Goal: Task Accomplishment & Management: Use online tool/utility

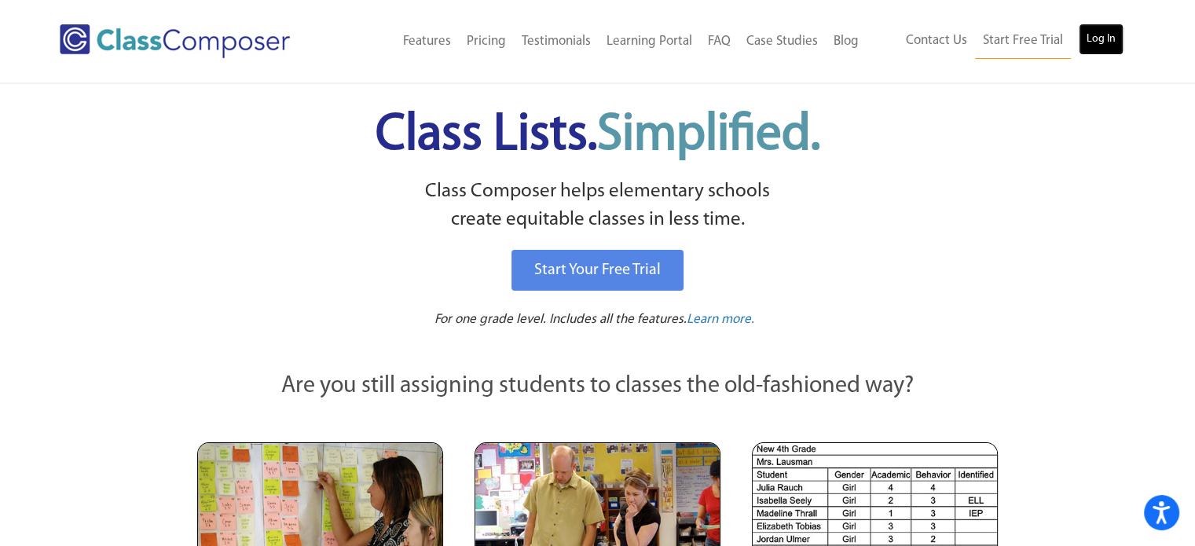
click at [1093, 45] on link "Log In" at bounding box center [1101, 39] width 45 height 31
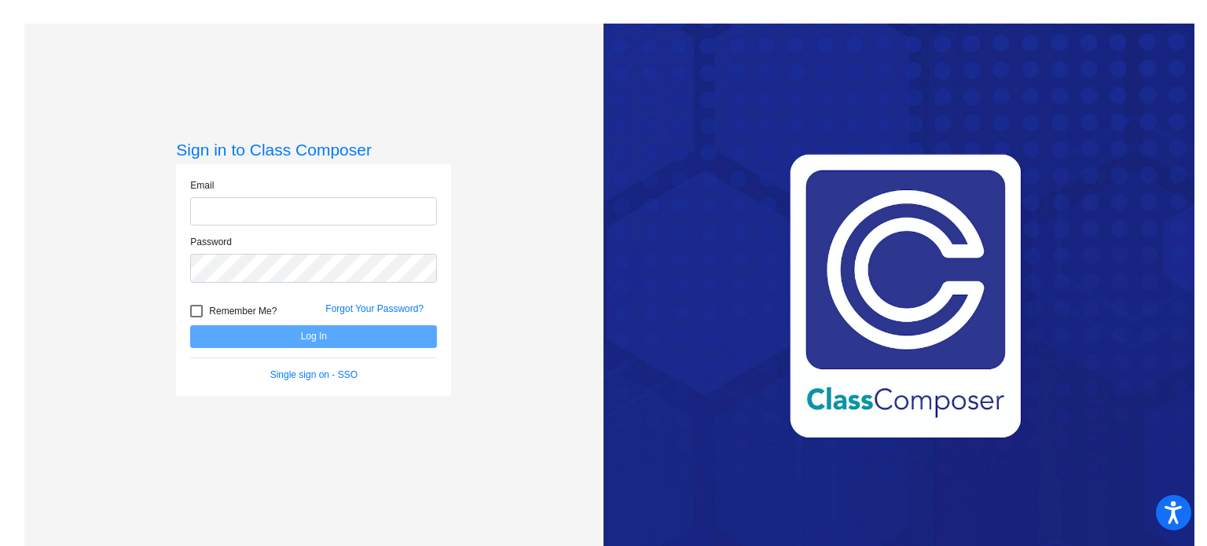
click at [308, 213] on input "email" at bounding box center [313, 211] width 247 height 29
type input "[PERSON_NAME][EMAIL_ADDRESS][DOMAIN_NAME]"
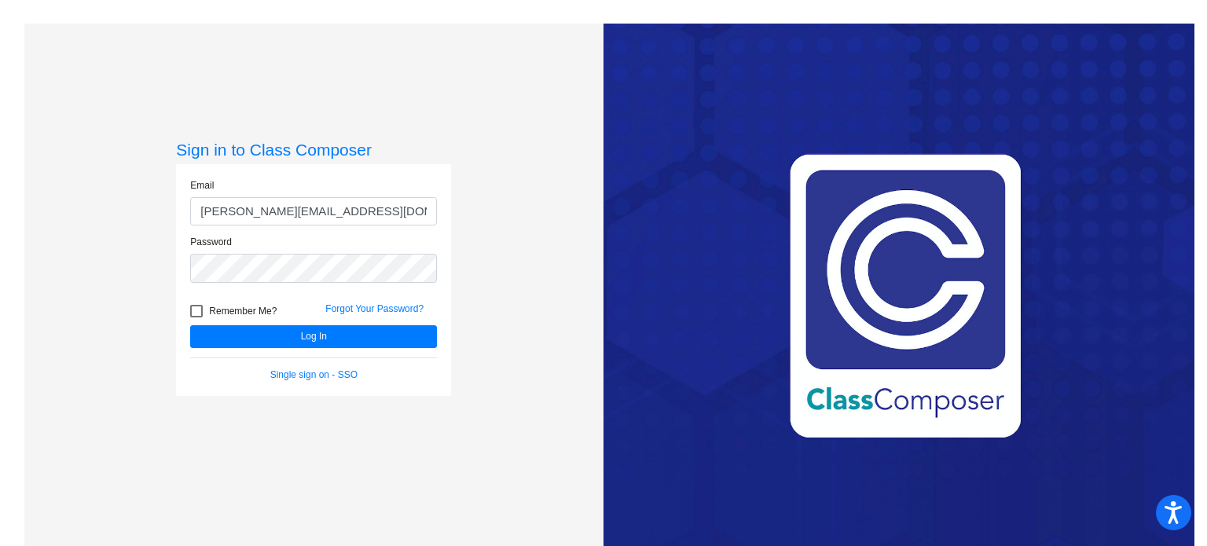
click at [196, 310] on div at bounding box center [196, 311] width 13 height 13
click at [196, 317] on input "Remember Me?" at bounding box center [196, 317] width 1 height 1
checkbox input "true"
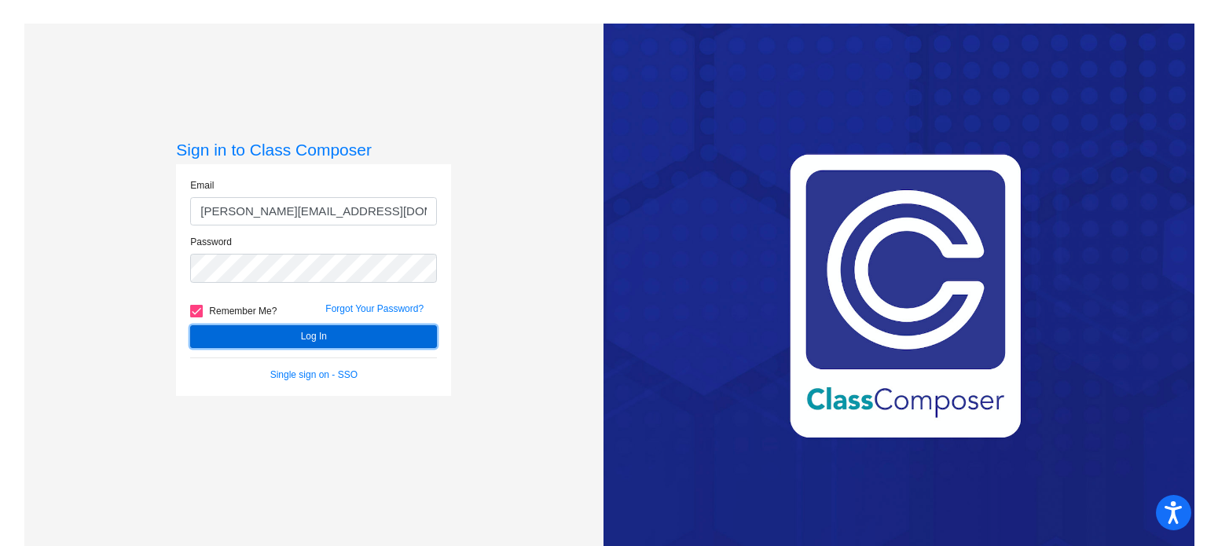
click at [222, 329] on button "Log In" at bounding box center [313, 336] width 247 height 23
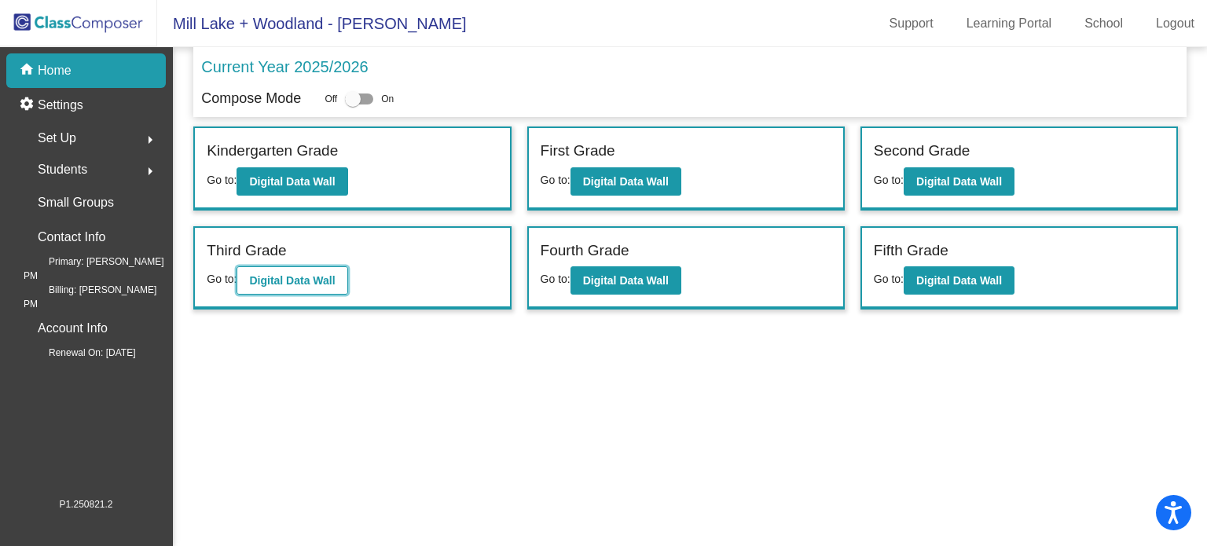
click at [317, 276] on b "Digital Data Wall" at bounding box center [292, 280] width 86 height 13
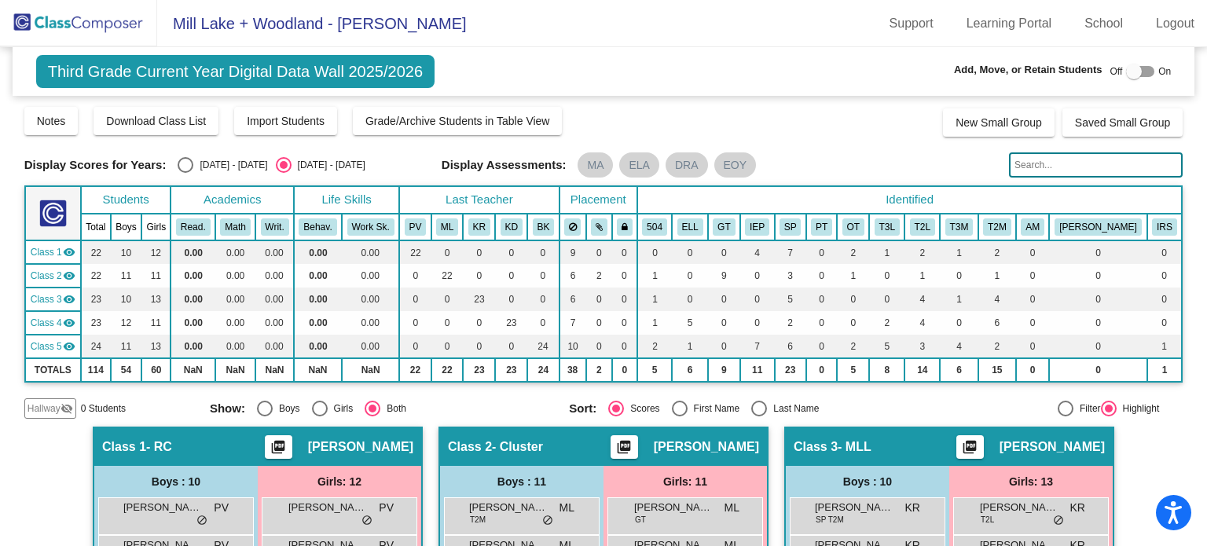
click at [1022, 163] on input "text" at bounding box center [1096, 164] width 174 height 25
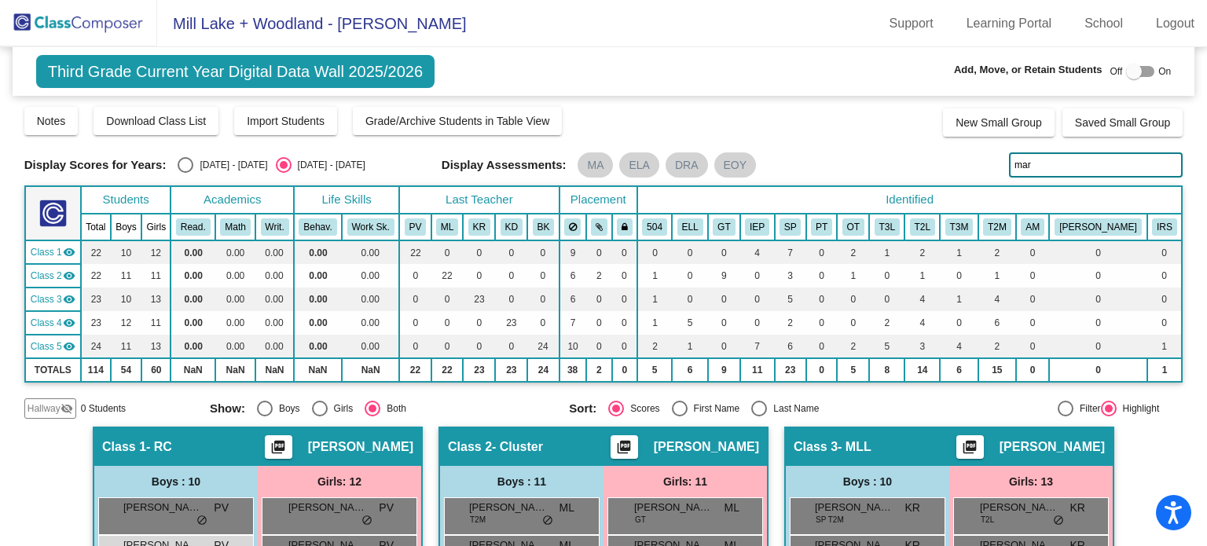
type input "mar"
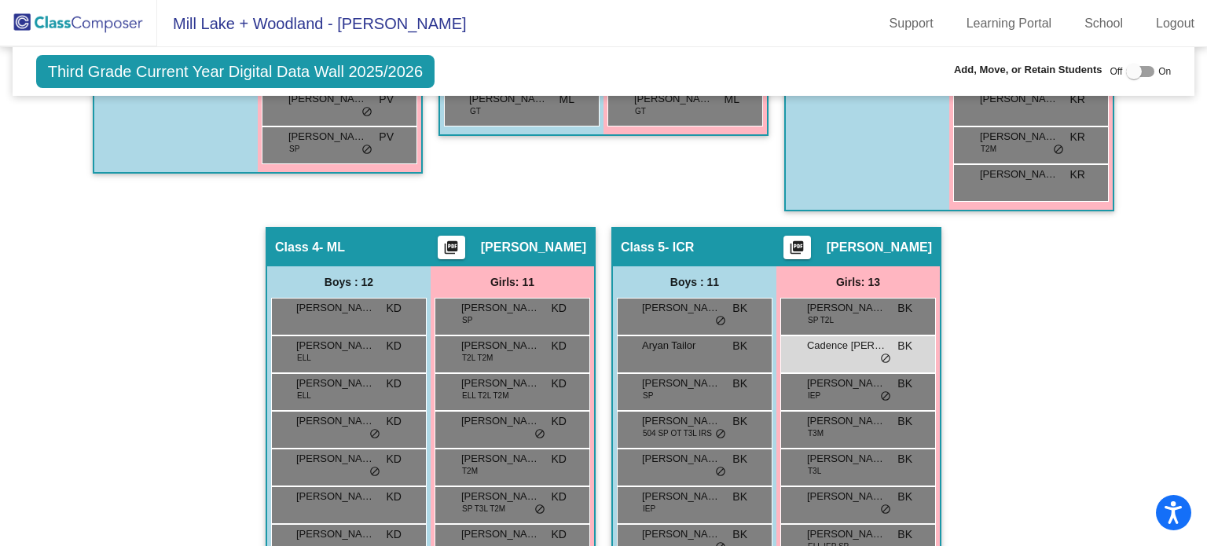
scroll to position [864, 0]
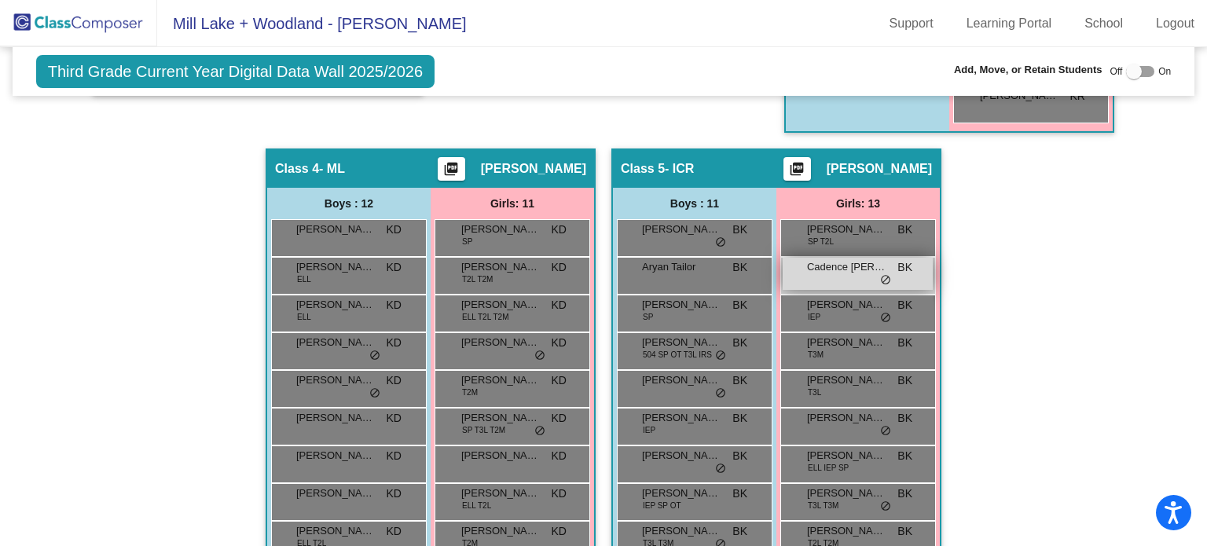
click at [826, 266] on span "Cadence [PERSON_NAME]" at bounding box center [846, 267] width 79 height 16
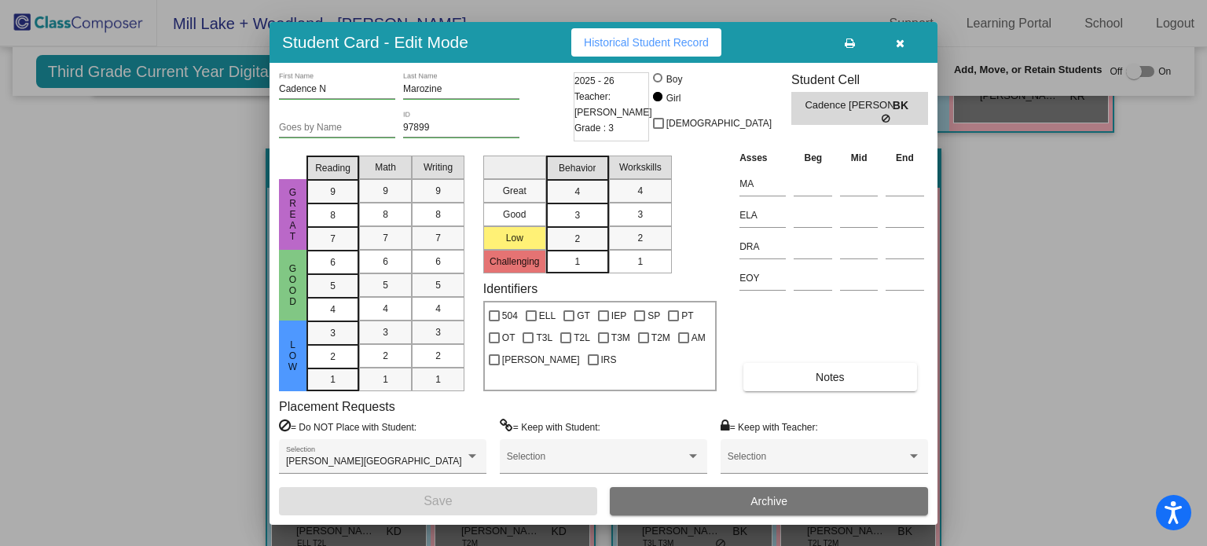
click at [894, 37] on button "button" at bounding box center [900, 42] width 50 height 28
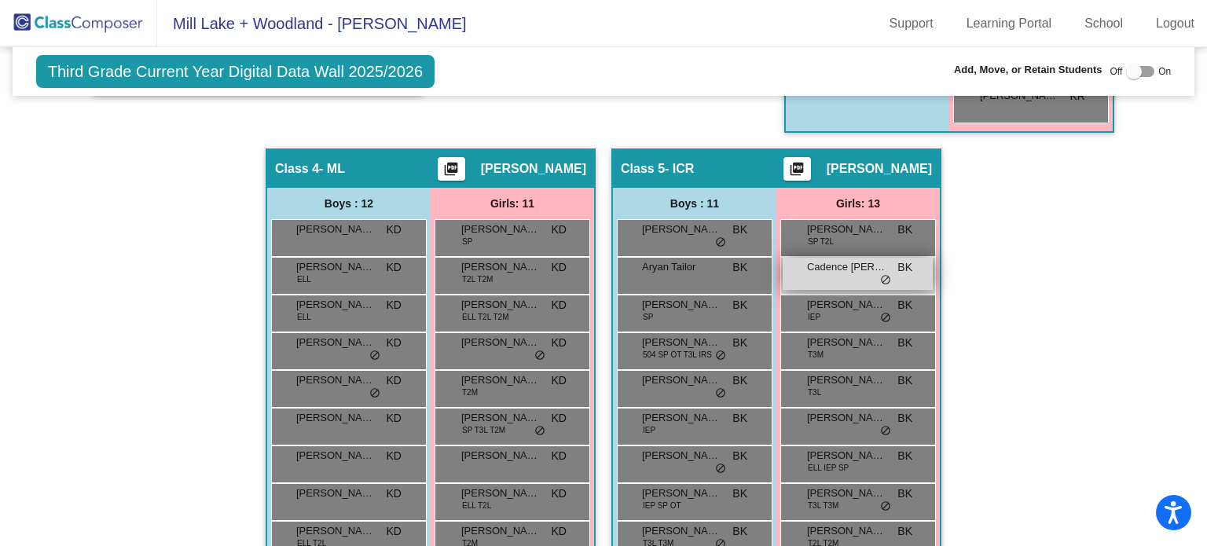
click at [827, 263] on span "Cadence [PERSON_NAME]" at bounding box center [846, 267] width 79 height 16
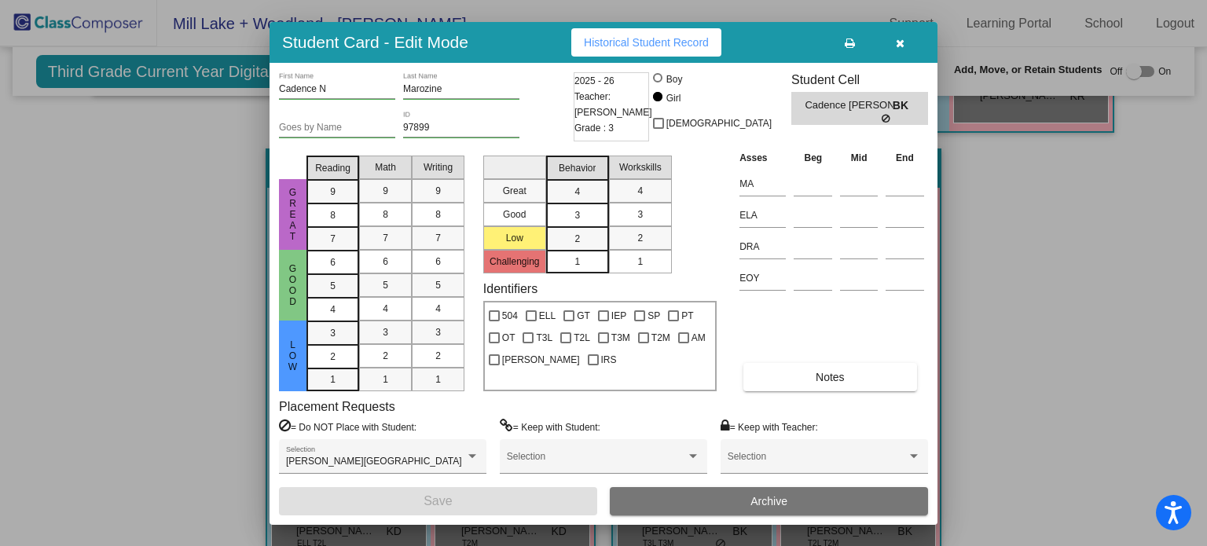
click at [1114, 219] on div at bounding box center [603, 273] width 1207 height 546
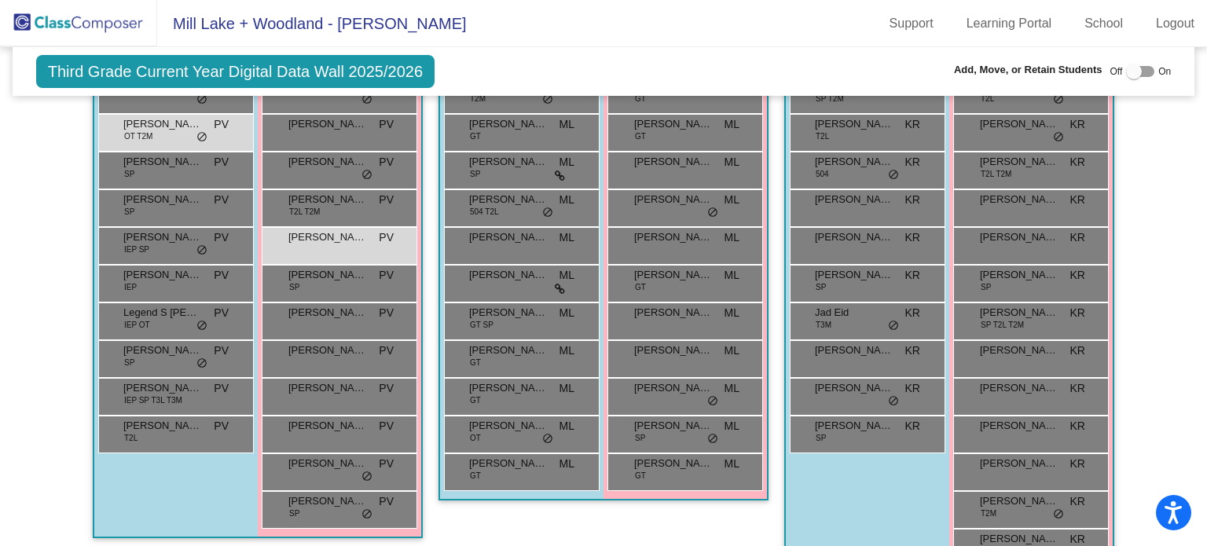
scroll to position [343, 0]
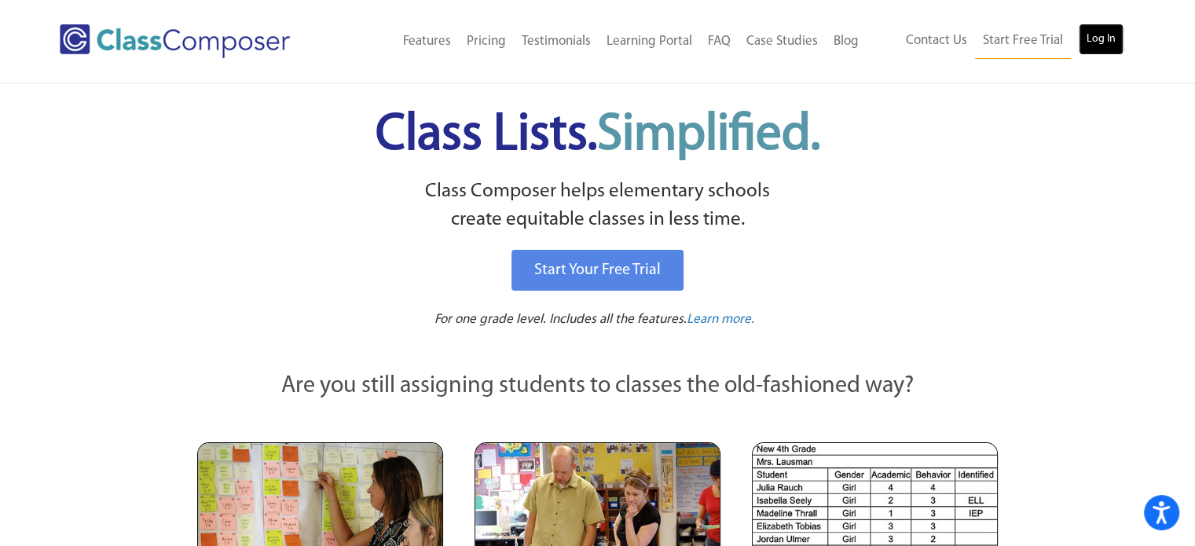
click at [1097, 44] on link "Log In" at bounding box center [1101, 39] width 45 height 31
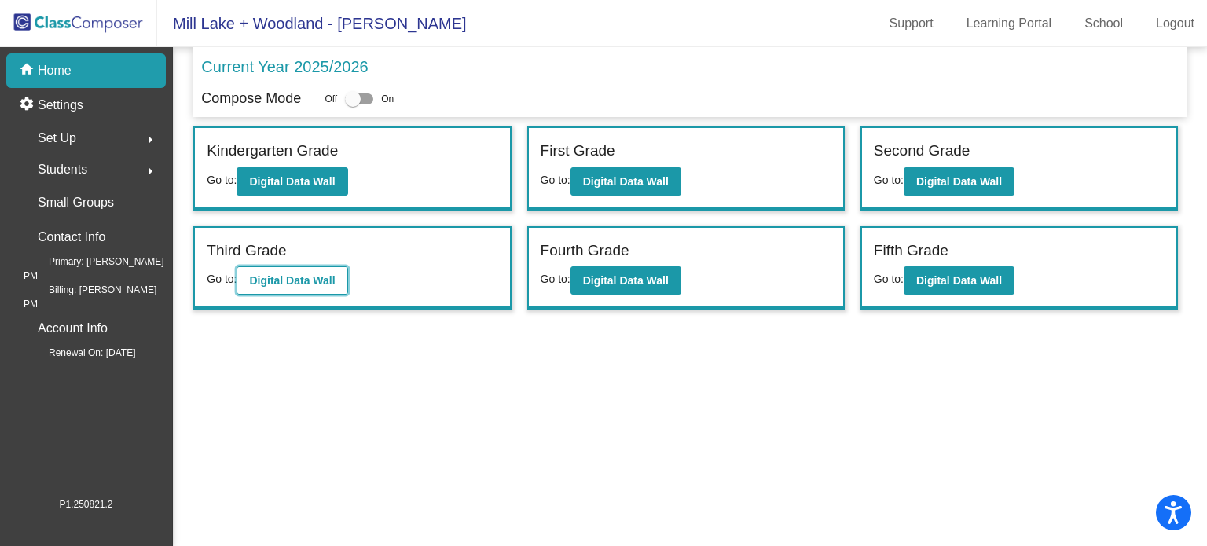
click at [299, 270] on button "Digital Data Wall" at bounding box center [292, 280] width 111 height 28
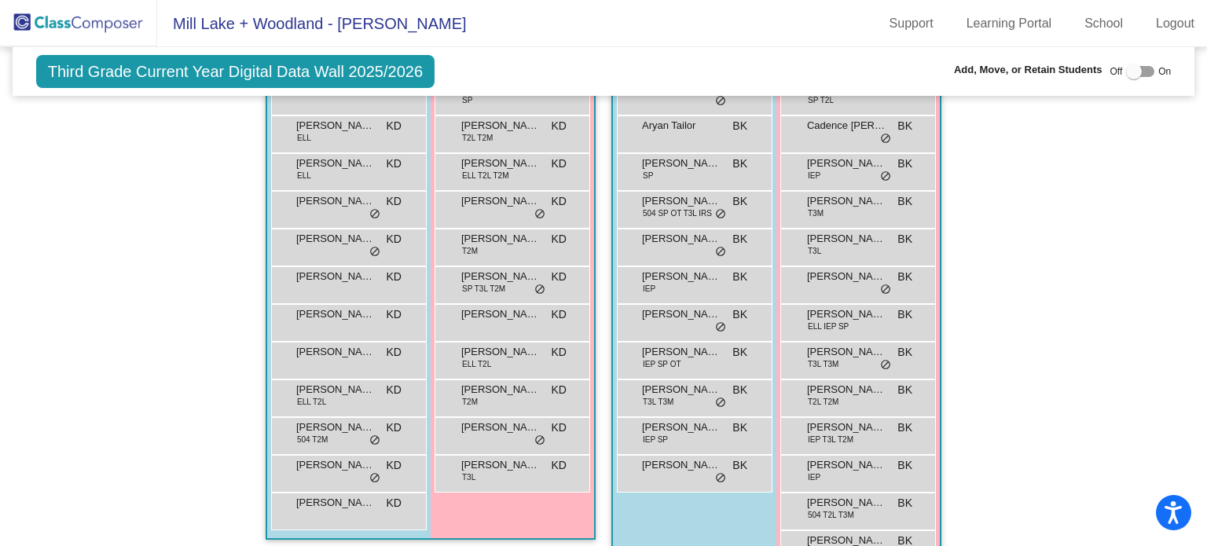
scroll to position [893, 0]
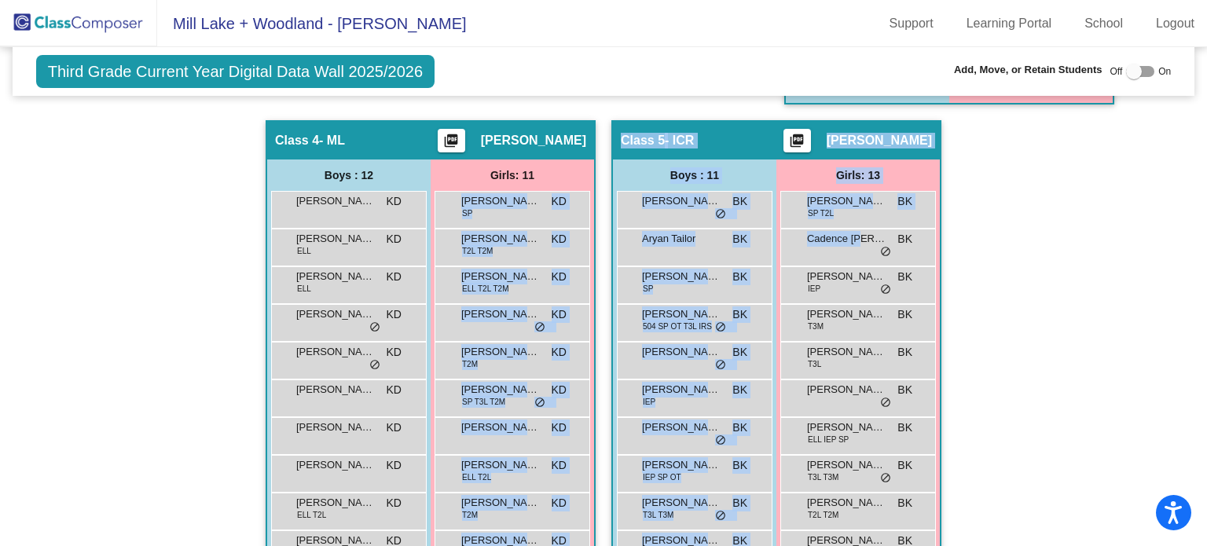
drag, startPoint x: 855, startPoint y: 240, endPoint x: 619, endPoint y: 182, distance: 242.8
click at [557, 182] on div "Hallway - Hallway Class picture_as_pdf Add Student First Name Last Name Student…" at bounding box center [603, 120] width 1159 height 1173
click at [1000, 220] on div "Hallway - Hallway Class picture_as_pdf Add Student First Name Last Name Student…" at bounding box center [603, 120] width 1159 height 1173
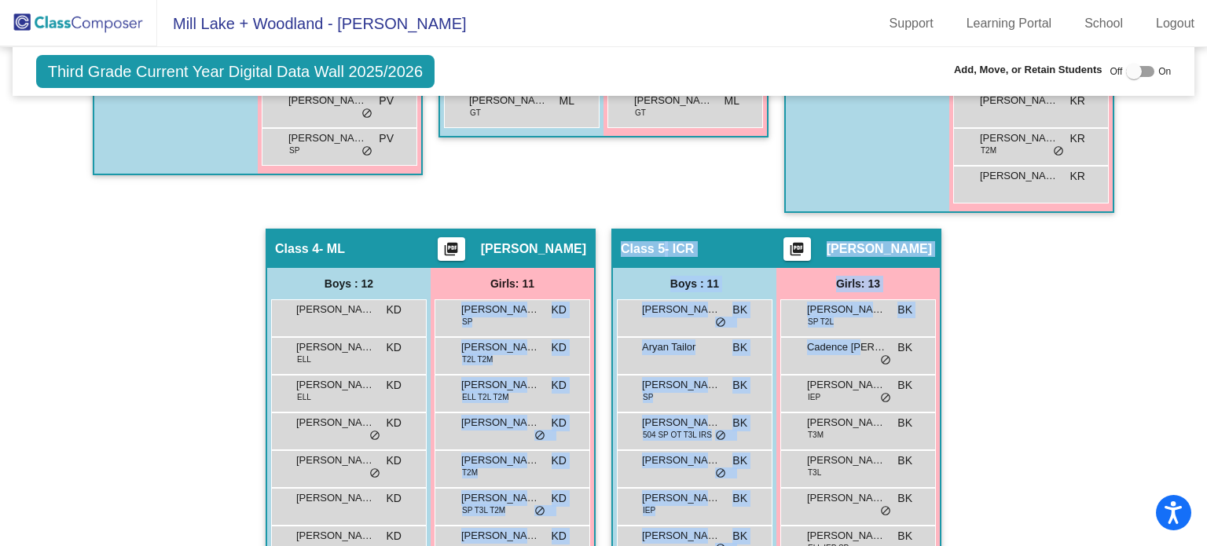
scroll to position [500, 0]
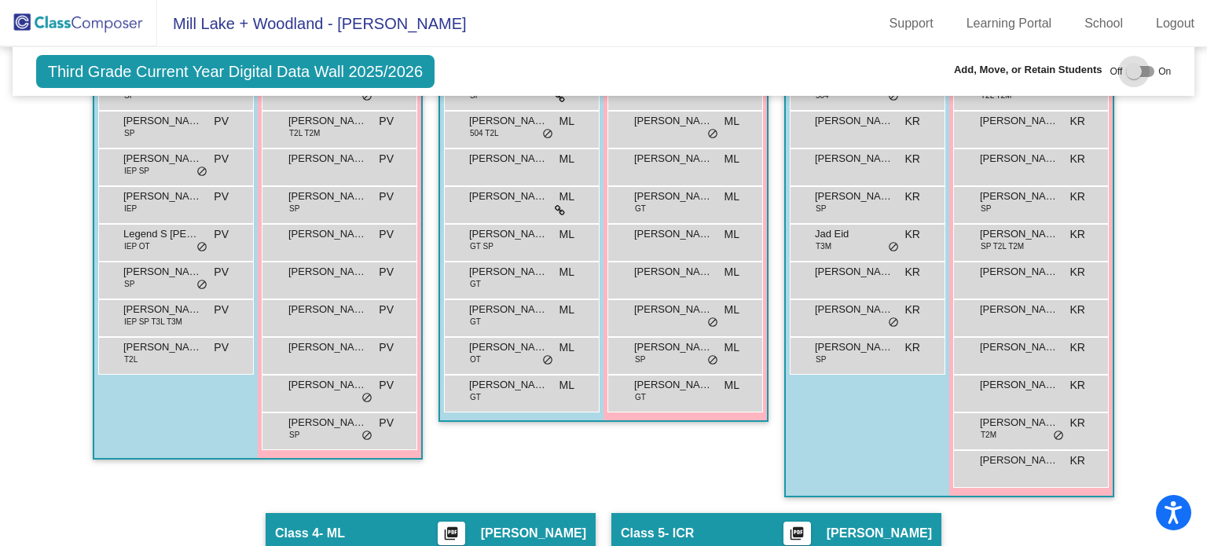
click at [1135, 69] on div at bounding box center [1140, 71] width 28 height 11
checkbox input "true"
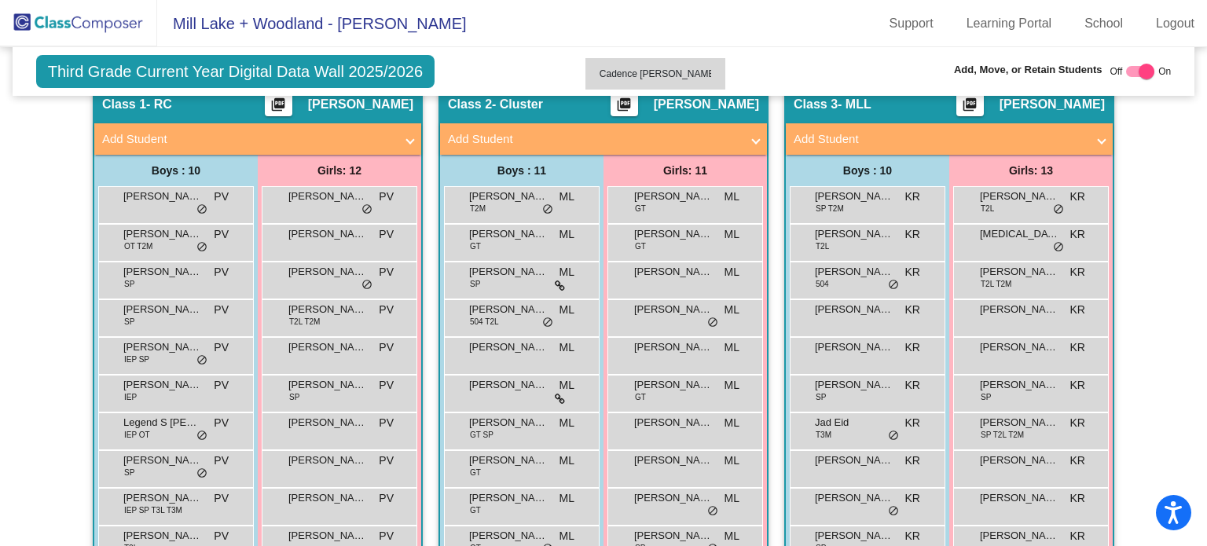
scroll to position [327, 0]
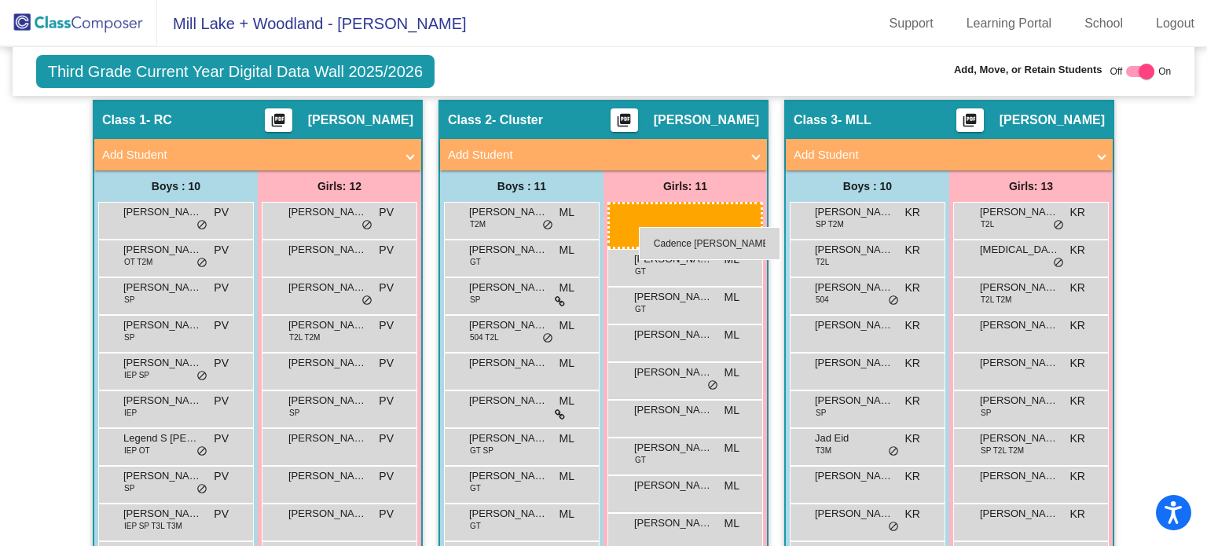
drag, startPoint x: 841, startPoint y: 348, endPoint x: 639, endPoint y: 227, distance: 235.5
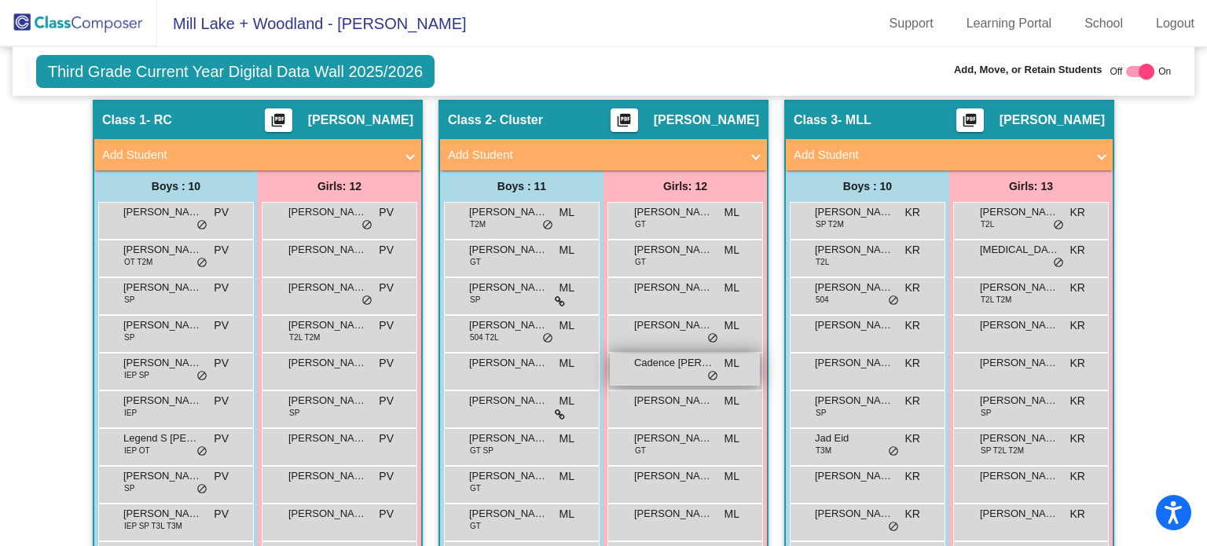
click at [674, 361] on span "Cadence [PERSON_NAME]" at bounding box center [673, 363] width 79 height 16
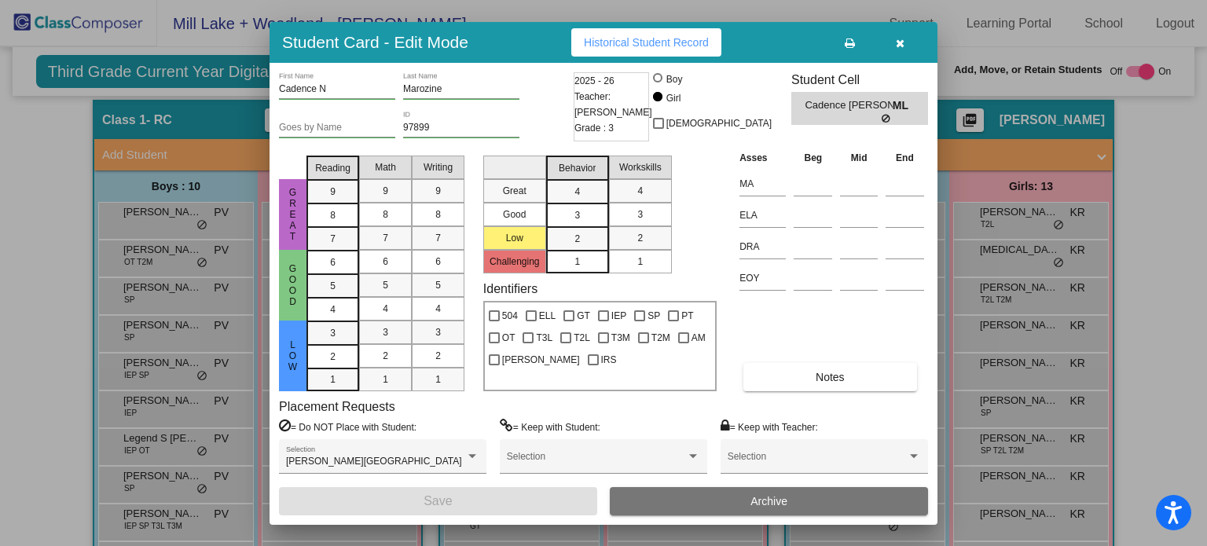
click at [897, 43] on icon "button" at bounding box center [900, 43] width 9 height 11
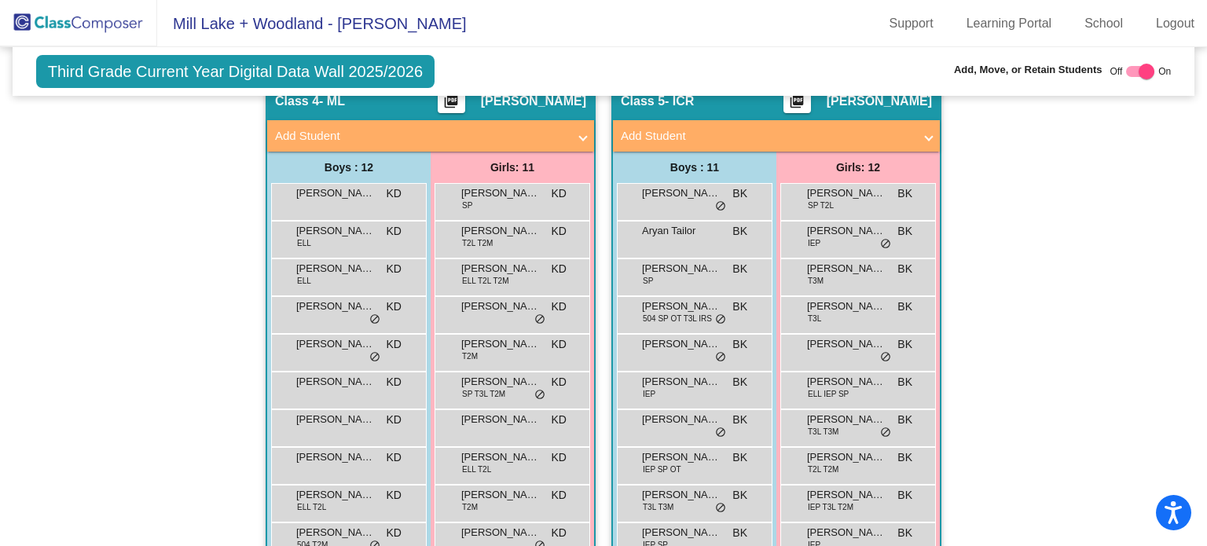
scroll to position [996, 0]
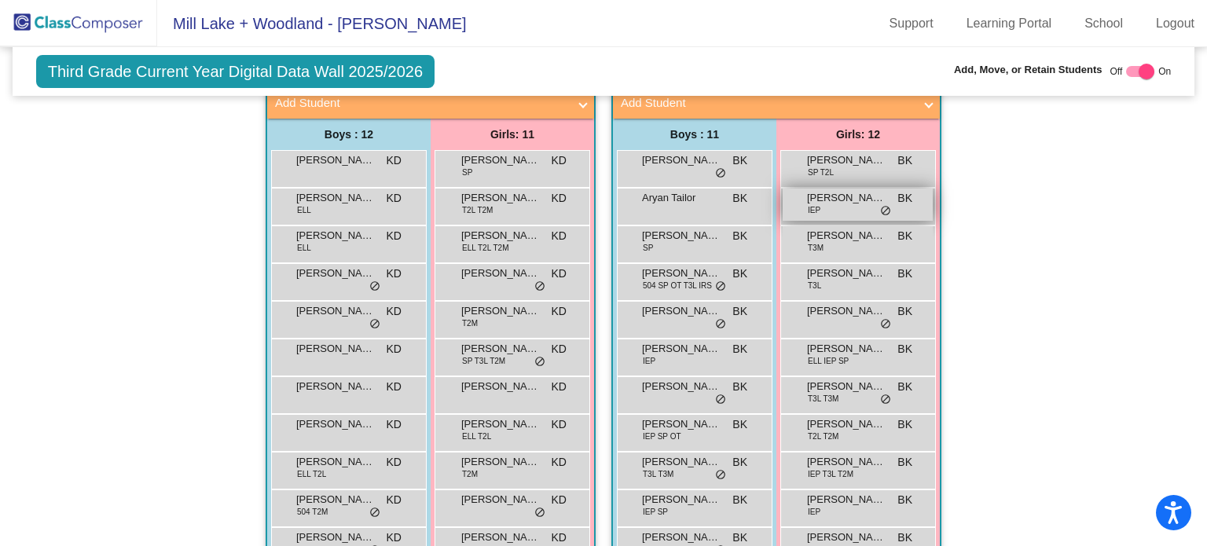
click at [824, 201] on span "[PERSON_NAME]" at bounding box center [846, 198] width 79 height 16
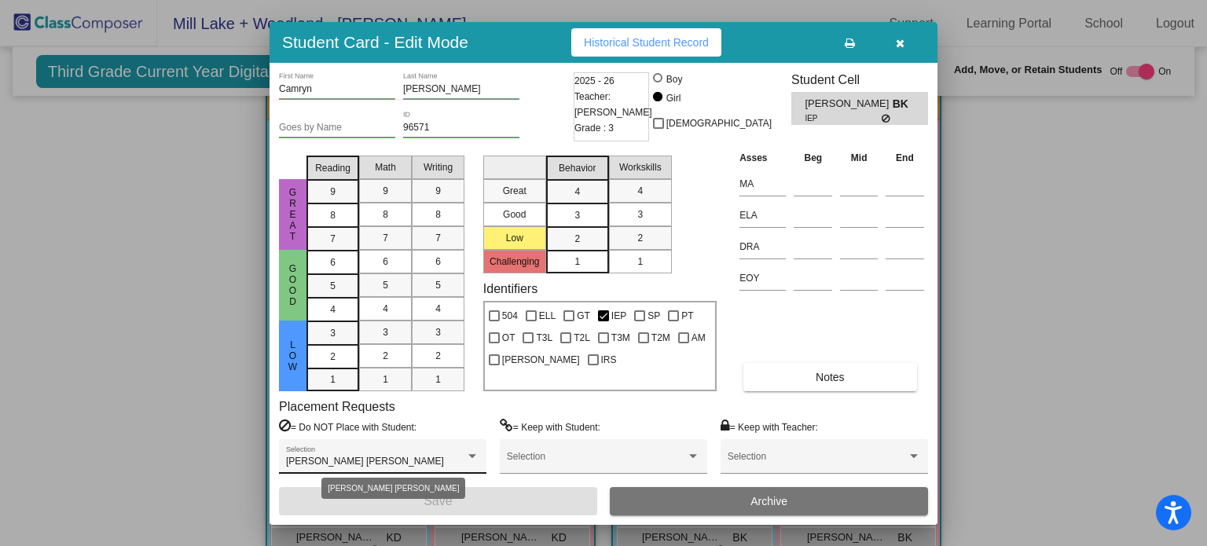
click at [469, 454] on div at bounding box center [472, 456] width 8 height 4
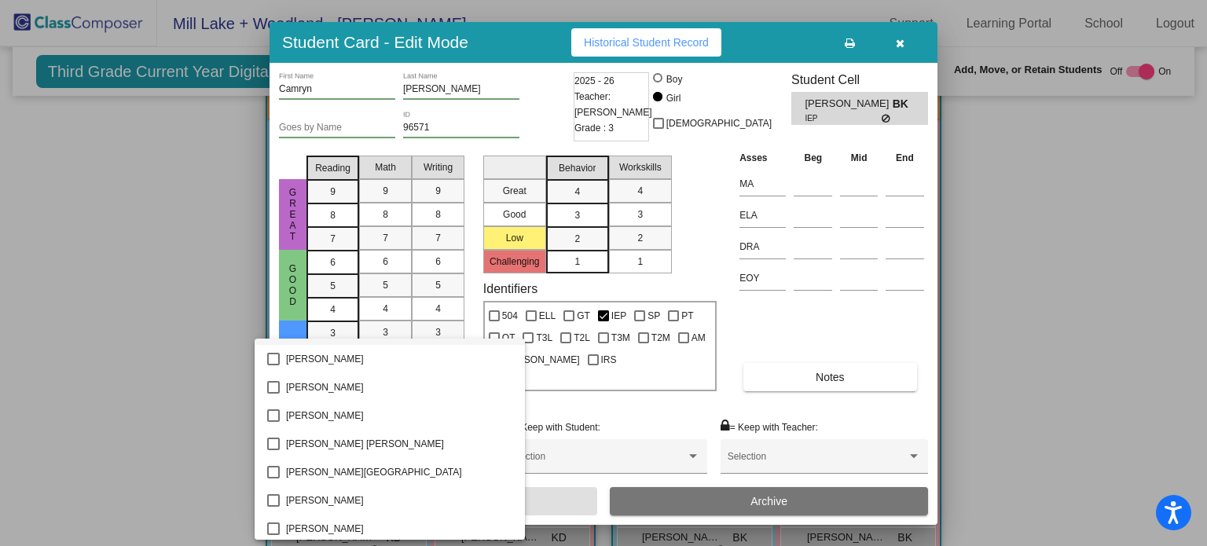
scroll to position [795, 0]
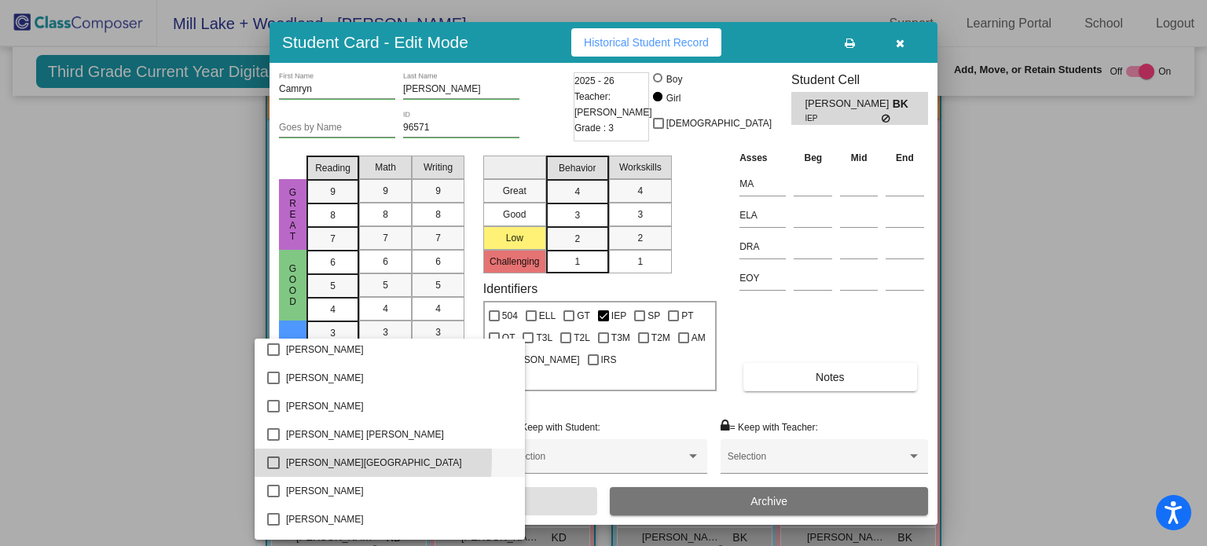
click at [270, 458] on mat-pseudo-checkbox at bounding box center [273, 463] width 13 height 13
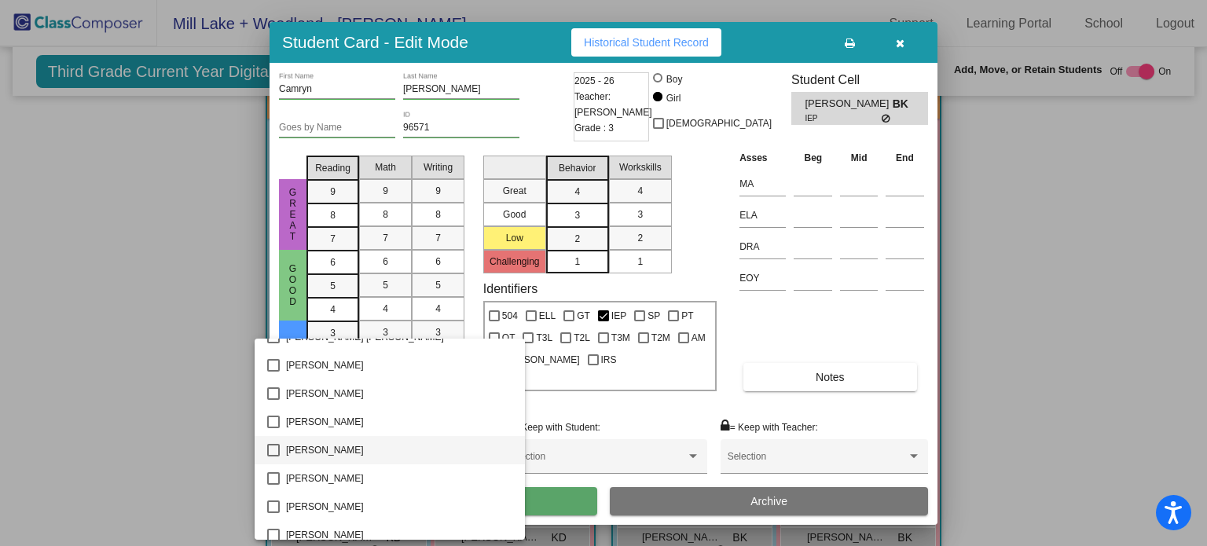
scroll to position [560, 0]
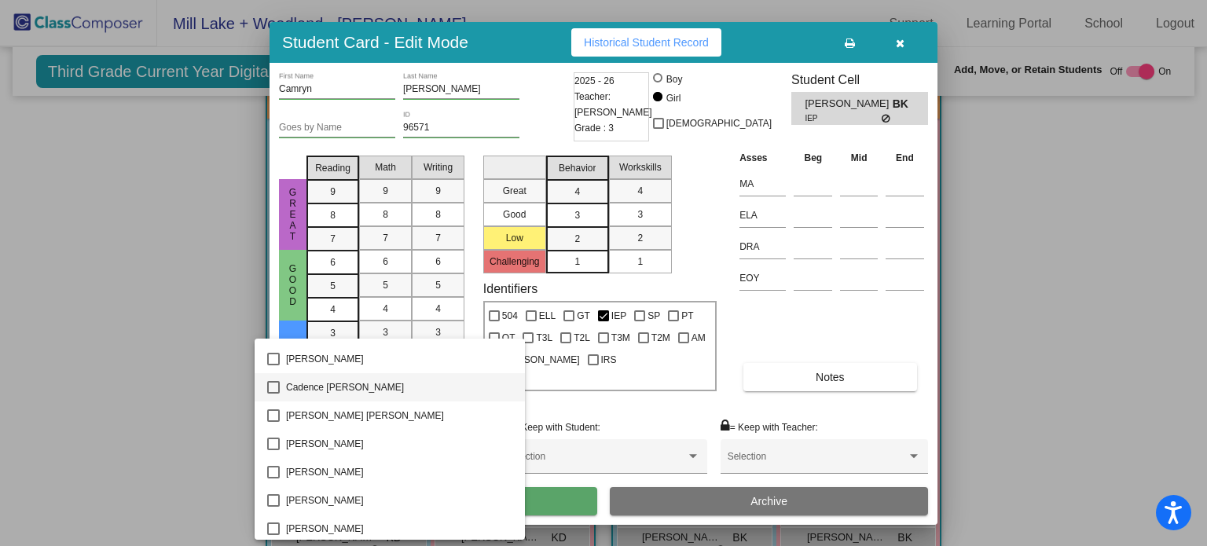
click at [274, 387] on mat-pseudo-checkbox at bounding box center [273, 387] width 13 height 13
click at [596, 478] on div at bounding box center [603, 273] width 1207 height 546
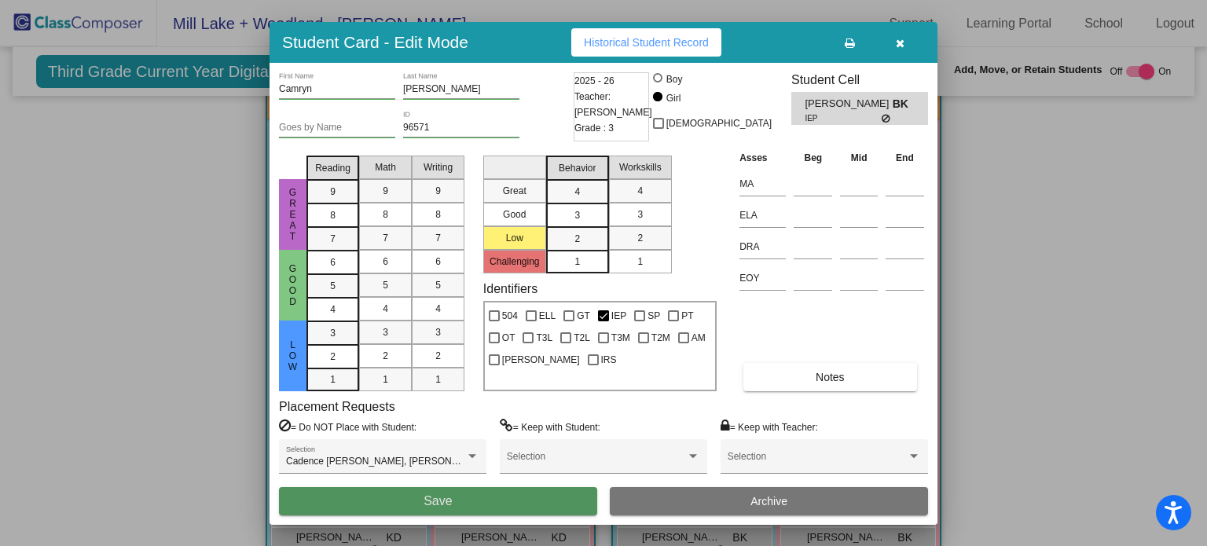
click at [446, 503] on span "Save" at bounding box center [438, 500] width 28 height 13
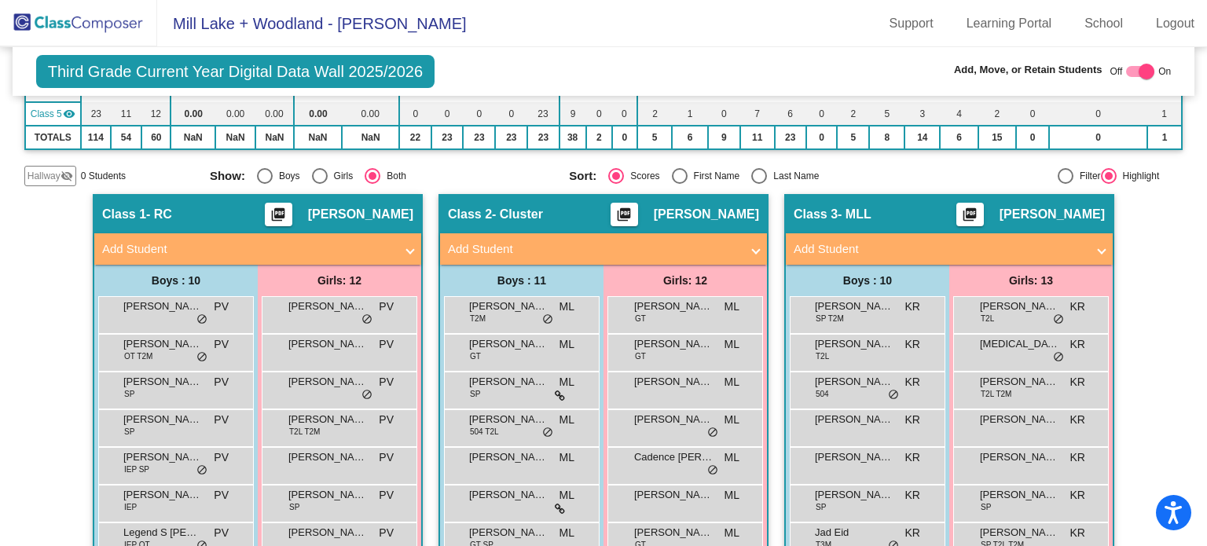
scroll to position [211, 0]
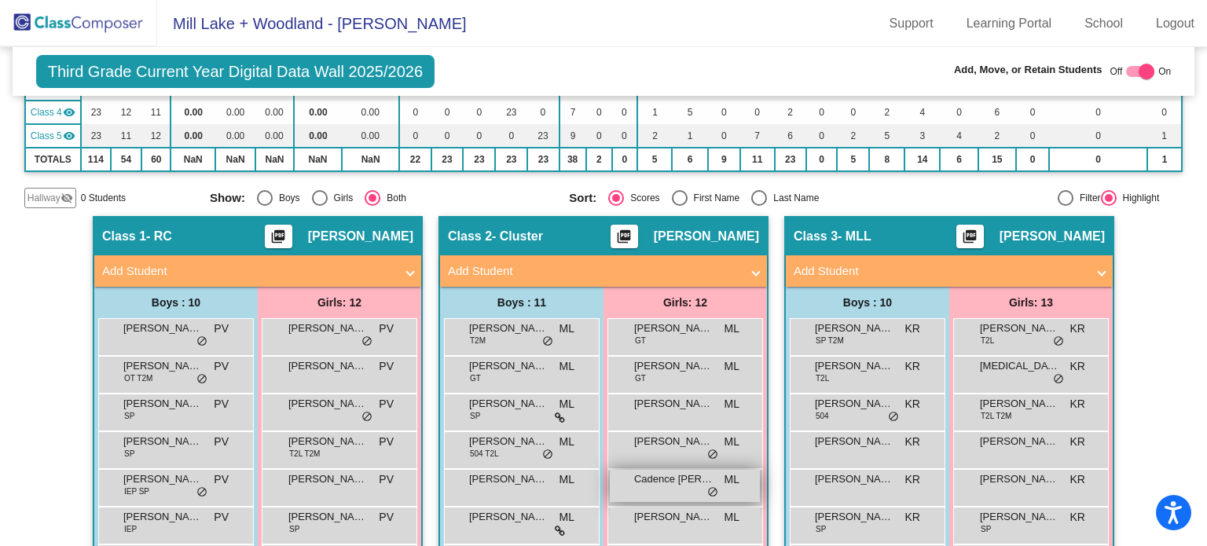
click at [663, 483] on span "Cadence [PERSON_NAME]" at bounding box center [673, 480] width 79 height 16
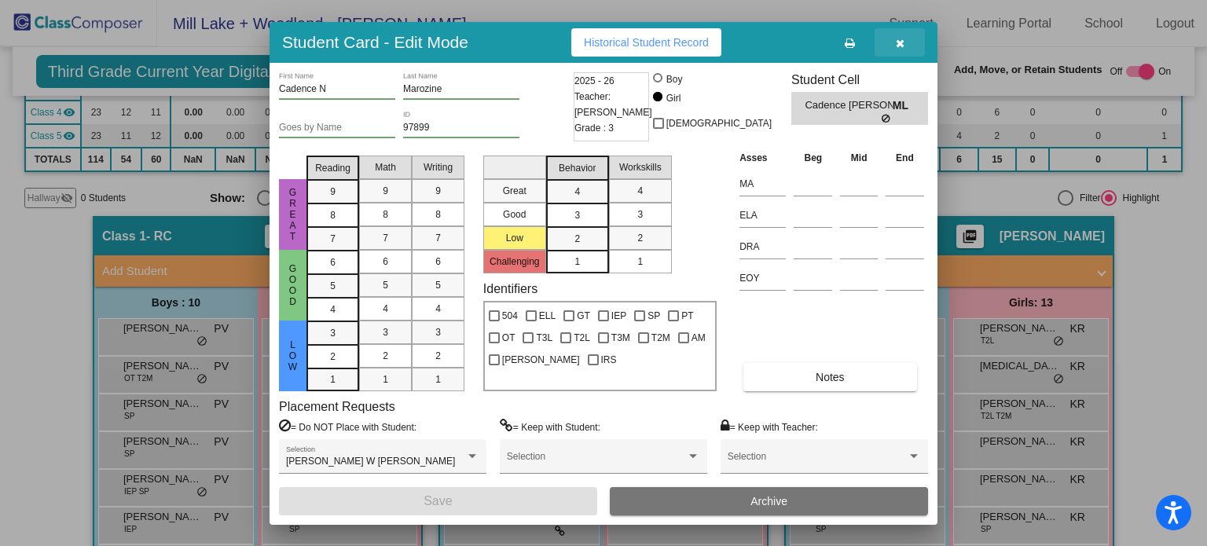
click at [896, 44] on icon "button" at bounding box center [900, 43] width 9 height 11
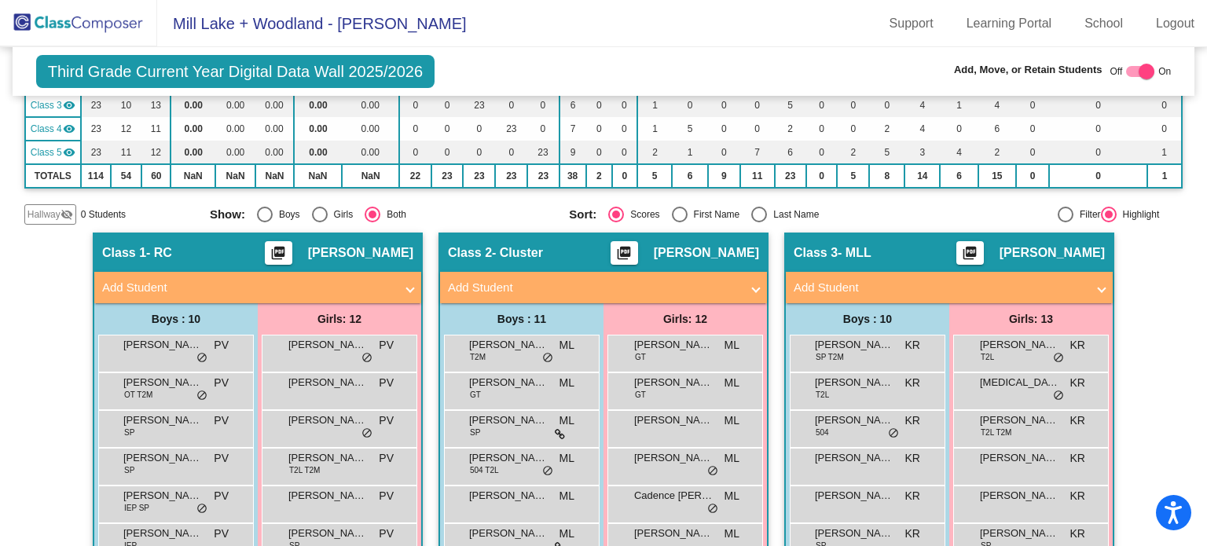
scroll to position [236, 0]
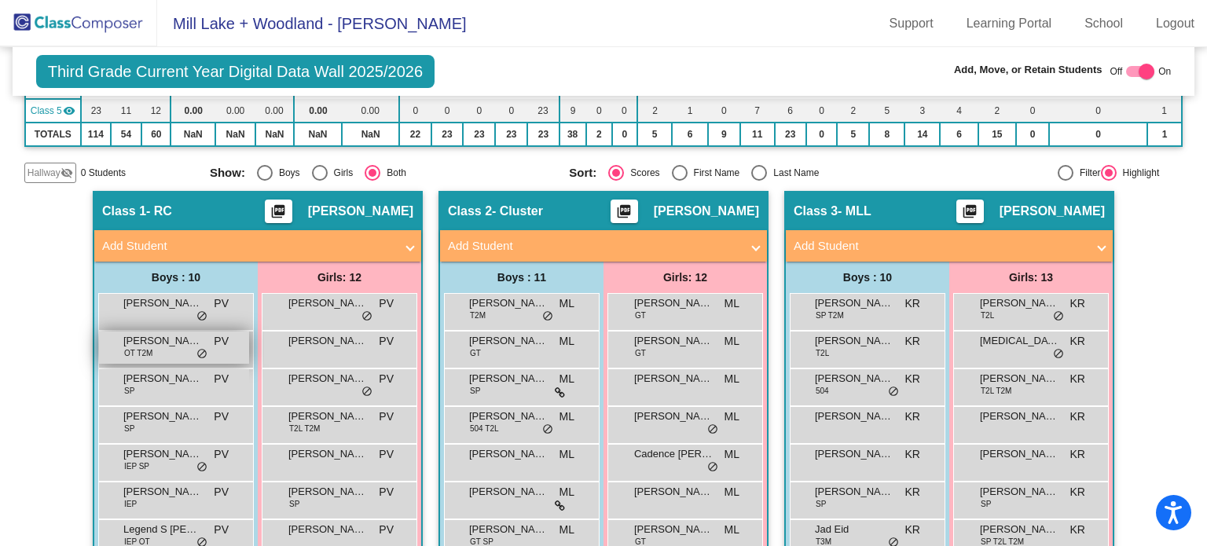
click at [177, 337] on span "[PERSON_NAME][GEOGRAPHIC_DATA]" at bounding box center [162, 341] width 79 height 16
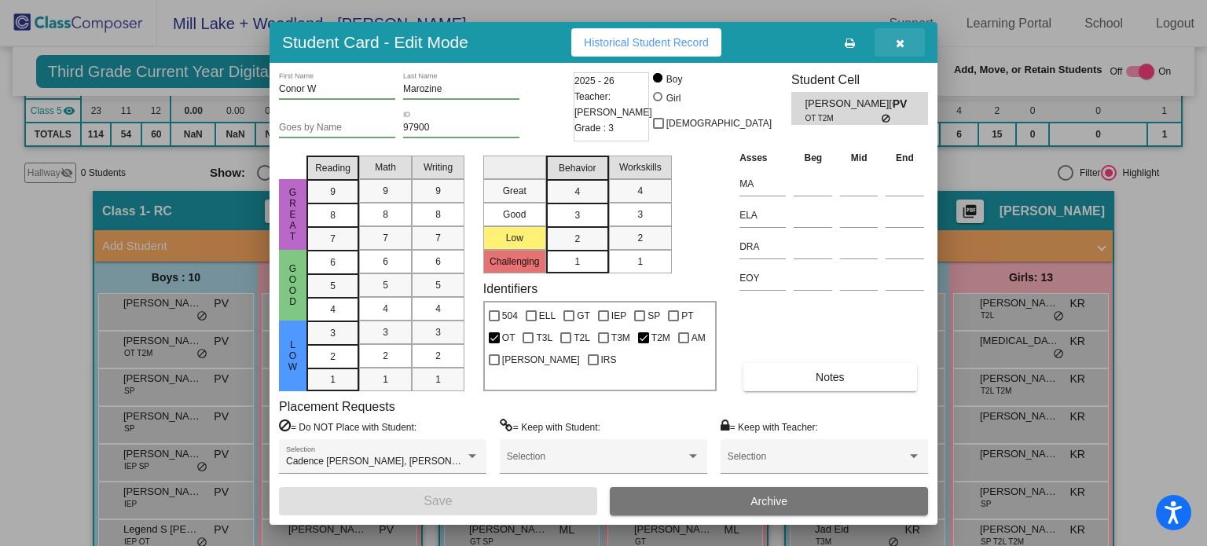
click at [896, 42] on icon "button" at bounding box center [900, 43] width 9 height 11
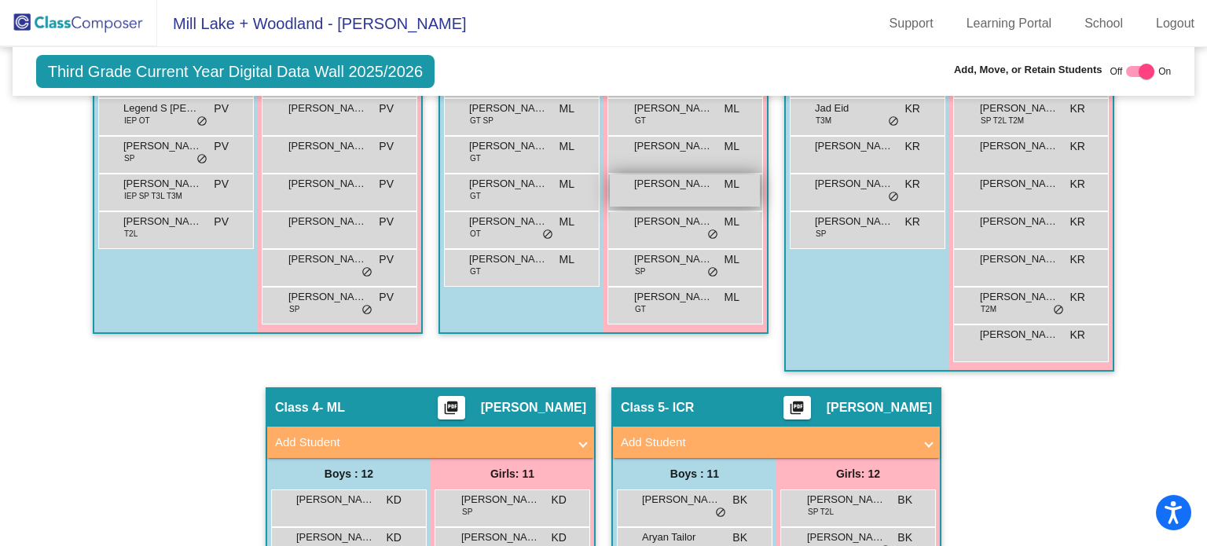
scroll to position [707, 0]
